Goal: Find specific page/section: Find specific page/section

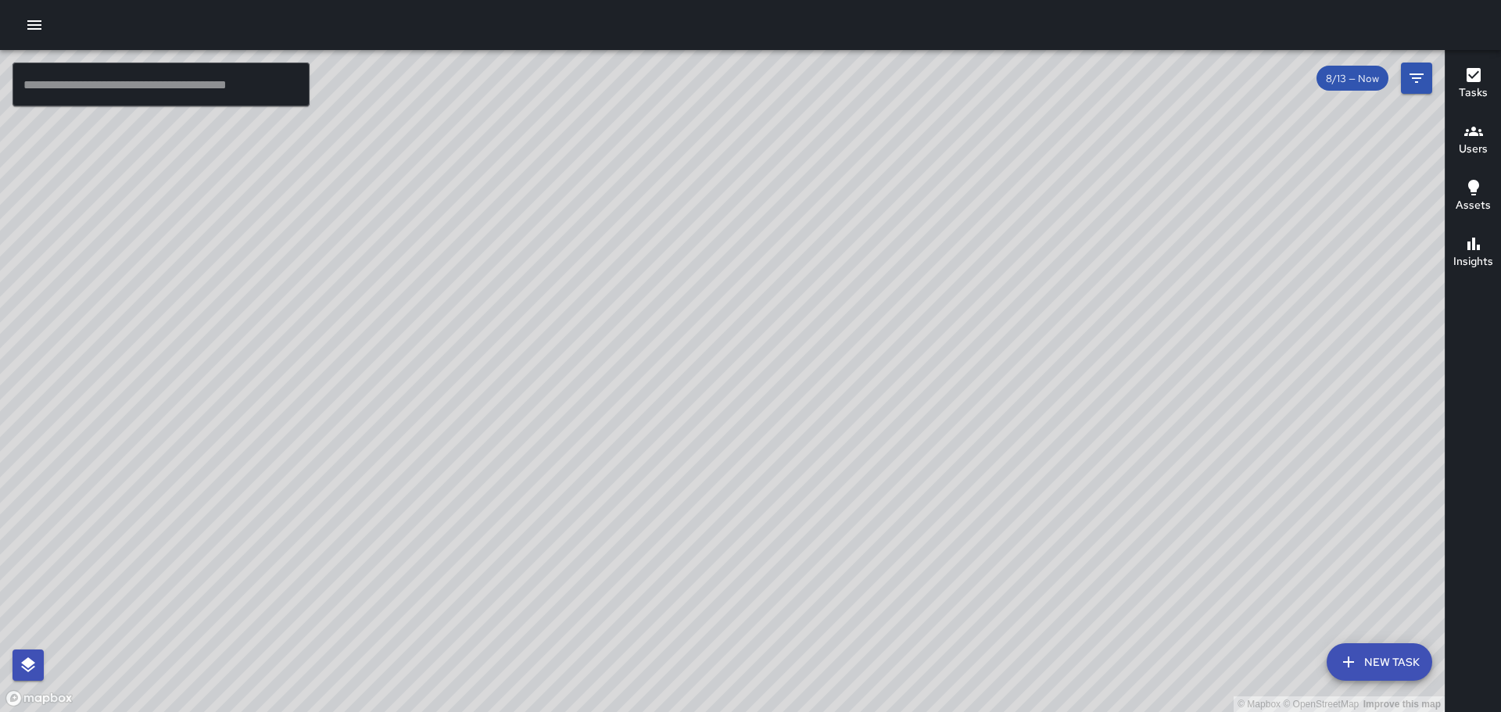
drag, startPoint x: 882, startPoint y: 583, endPoint x: 863, endPoint y: 615, distance: 37.8
click at [863, 615] on div "© Mapbox © OpenStreetMap Improve this map" at bounding box center [722, 381] width 1445 height 662
click at [807, 248] on div "© Mapbox © OpenStreetMap Improve this map AJ Alexis Johannessen Supervisor Task…" at bounding box center [722, 381] width 1445 height 662
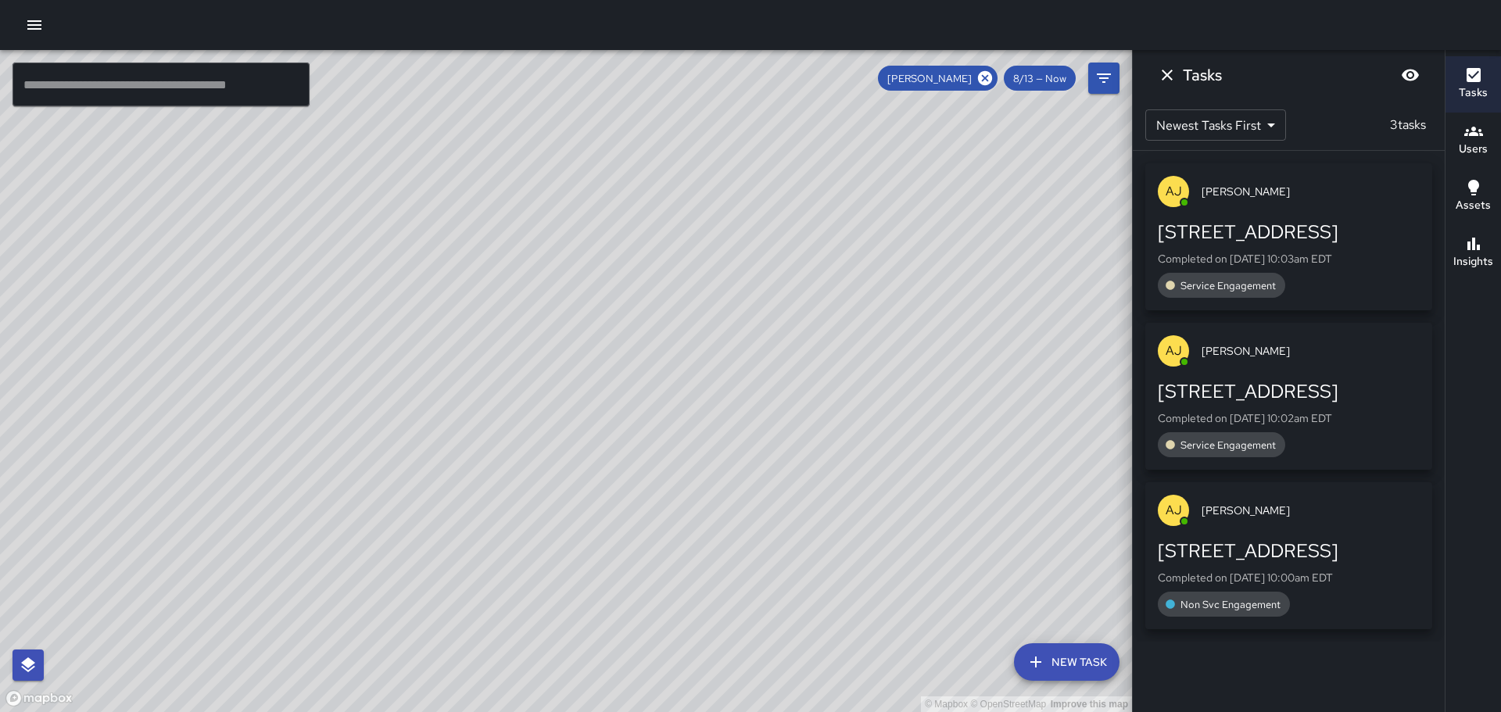
drag, startPoint x: 826, startPoint y: 630, endPoint x: 848, endPoint y: 579, distance: 56.4
click at [848, 579] on div "© Mapbox © OpenStreetMap Improve this map" at bounding box center [566, 381] width 1132 height 662
click at [1164, 83] on icon "Dismiss" at bounding box center [1167, 75] width 19 height 19
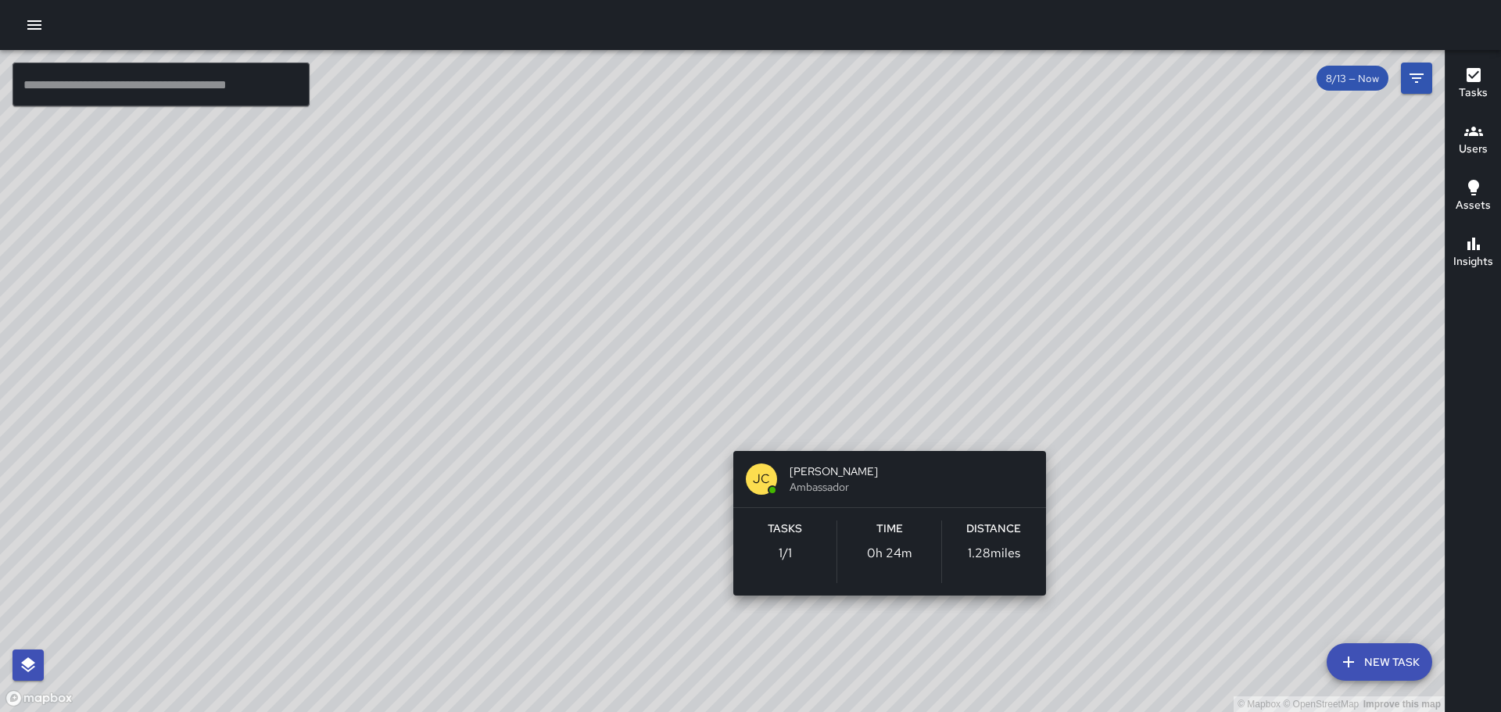
click at [886, 432] on div "© Mapbox © OpenStreetMap Improve this map [PERSON_NAME] Ambassador Tasks 1 / 1 …" at bounding box center [722, 381] width 1445 height 662
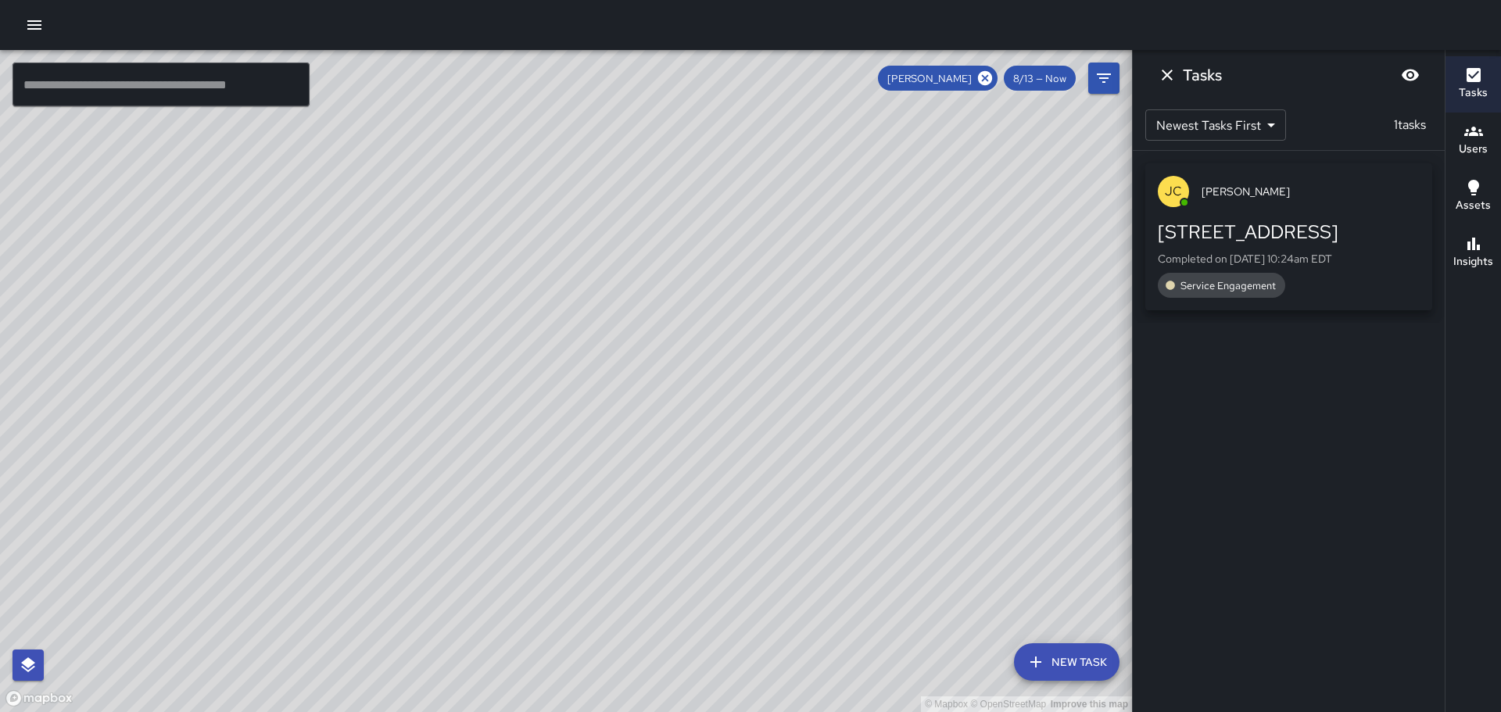
drag, startPoint x: 830, startPoint y: 530, endPoint x: 978, endPoint y: 189, distance: 371.9
click at [978, 189] on div "© Mapbox © OpenStreetMap Improve this map" at bounding box center [566, 381] width 1132 height 662
drag, startPoint x: 737, startPoint y: 608, endPoint x: 750, endPoint y: 582, distance: 28.7
click at [750, 582] on div "© Mapbox © OpenStreetMap Improve this map" at bounding box center [566, 381] width 1132 height 662
drag, startPoint x: 824, startPoint y: 486, endPoint x: 781, endPoint y: 654, distance: 172.8
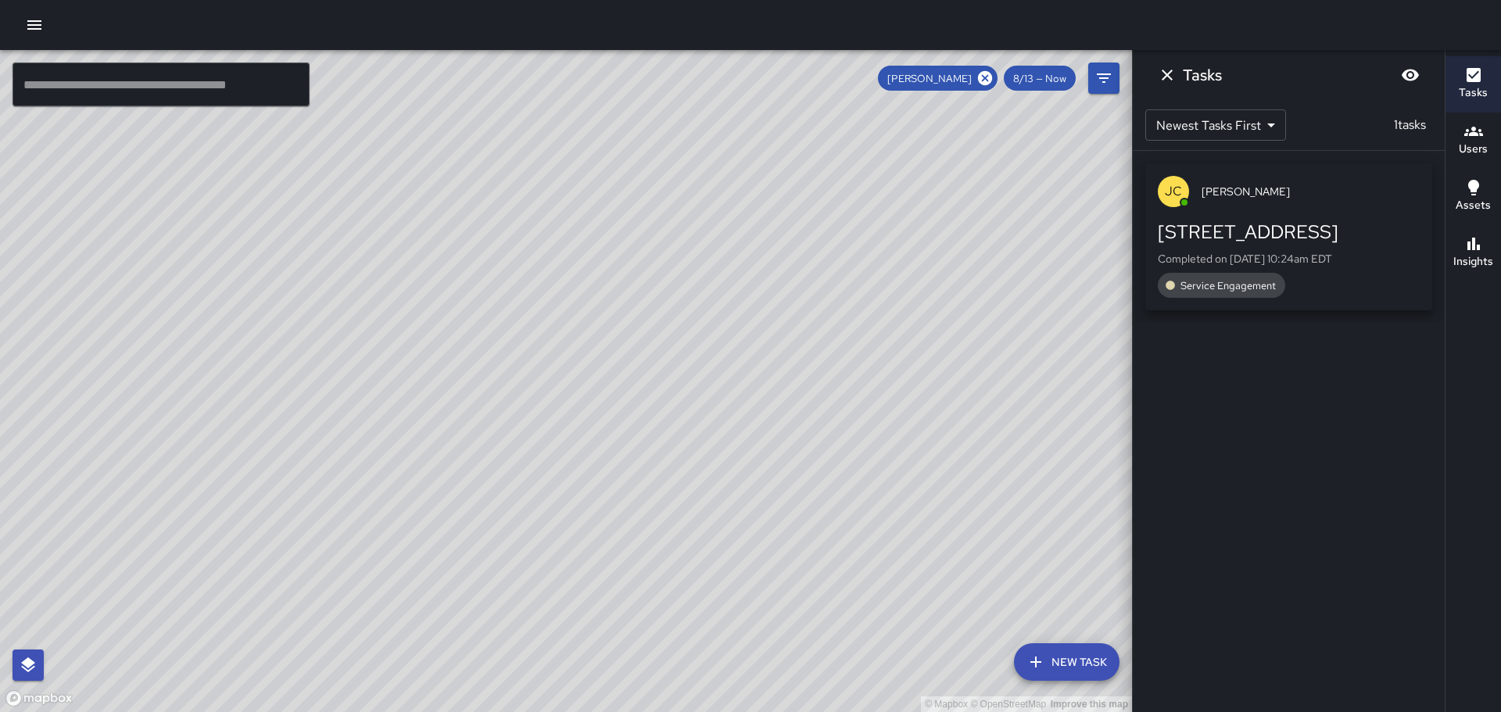
click at [783, 654] on div "© Mapbox © OpenStreetMap Improve this map" at bounding box center [566, 381] width 1132 height 662
drag, startPoint x: 786, startPoint y: 547, endPoint x: 769, endPoint y: 623, distance: 77.8
click at [770, 622] on div "© Mapbox © OpenStreetMap Improve this map" at bounding box center [566, 381] width 1132 height 662
drag, startPoint x: 661, startPoint y: 661, endPoint x: 623, endPoint y: 701, distance: 54.2
click at [623, 701] on div "© Mapbox © OpenStreetMap Improve this map" at bounding box center [566, 381] width 1132 height 662
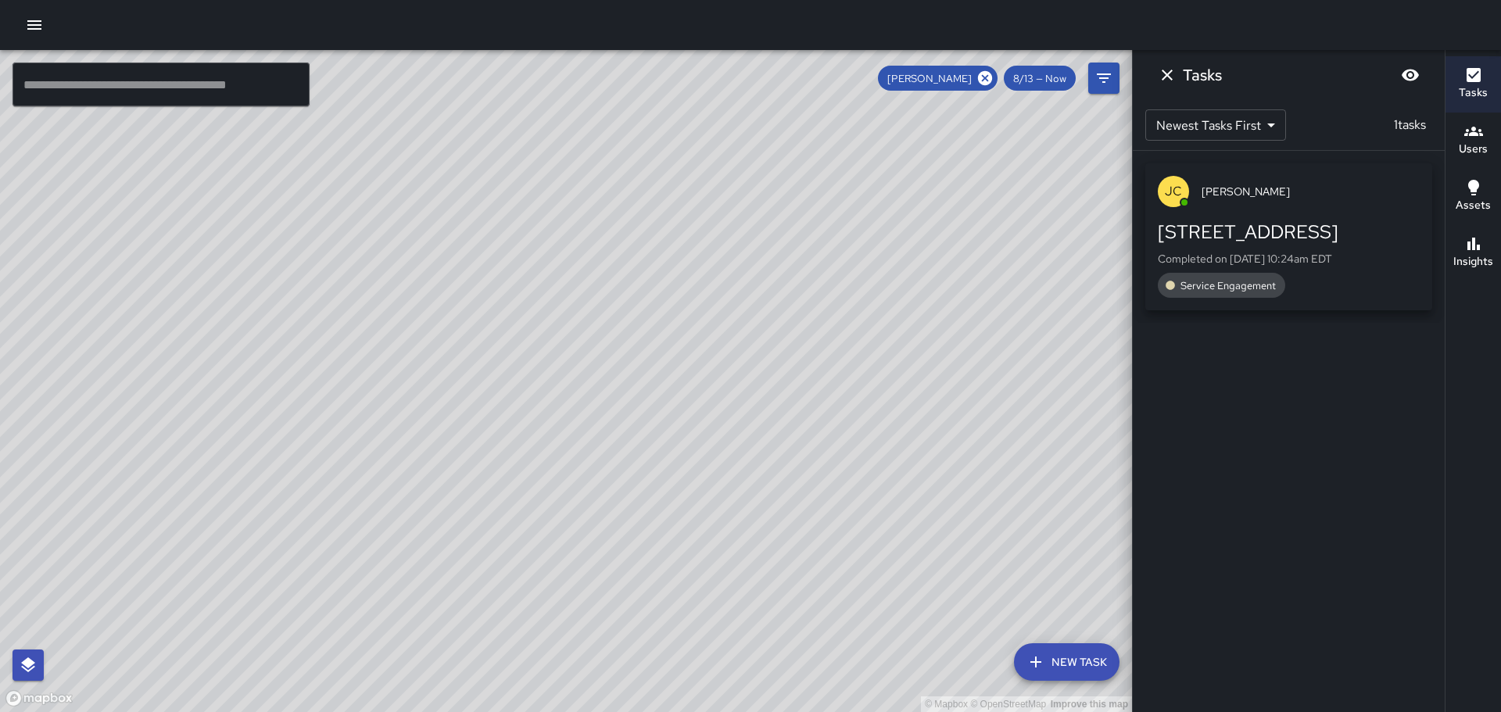
drag, startPoint x: 754, startPoint y: 351, endPoint x: 681, endPoint y: 589, distance: 248.6
click at [682, 588] on div "© Mapbox © OpenStreetMap Improve this map" at bounding box center [566, 381] width 1132 height 662
drag, startPoint x: 654, startPoint y: 539, endPoint x: 622, endPoint y: 647, distance: 112.3
click at [622, 646] on div "© Mapbox © OpenStreetMap Improve this map" at bounding box center [566, 381] width 1132 height 662
drag, startPoint x: 640, startPoint y: 560, endPoint x: 744, endPoint y: 534, distance: 107.1
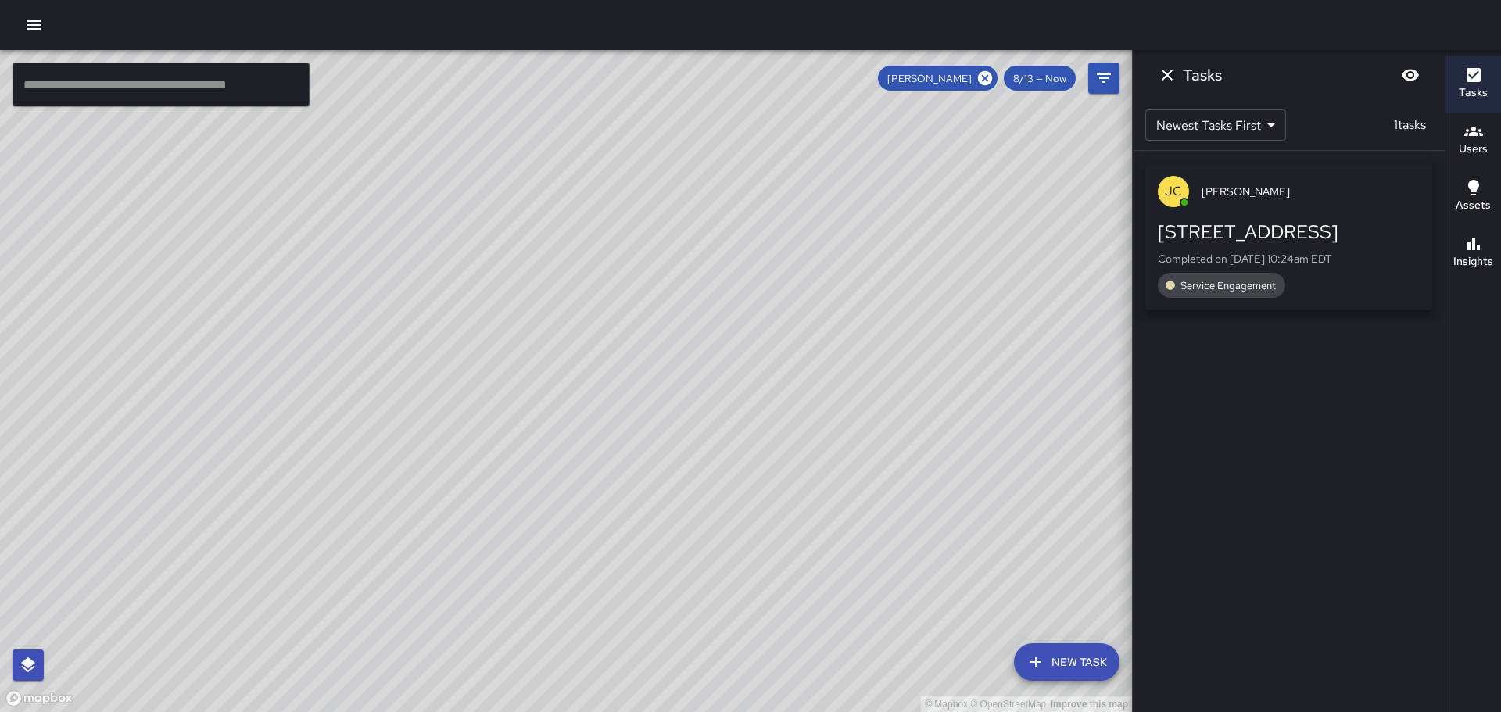
click at [744, 534] on div "© Mapbox © OpenStreetMap Improve this map" at bounding box center [566, 381] width 1132 height 662
drag, startPoint x: 352, startPoint y: 529, endPoint x: 595, endPoint y: 529, distance: 243.2
click at [595, 529] on div "© Mapbox © OpenStreetMap Improve this map" at bounding box center [566, 381] width 1132 height 662
